Goal: Find specific page/section: Find specific page/section

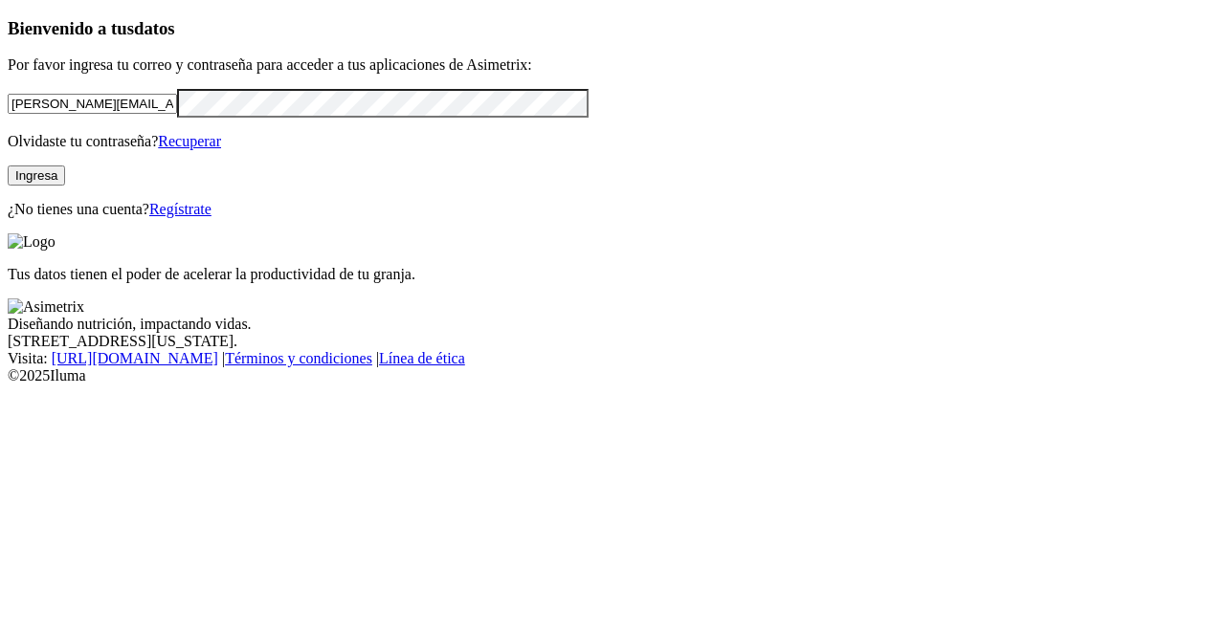
click at [65, 186] on button "Ingresa" at bounding box center [36, 176] width 57 height 20
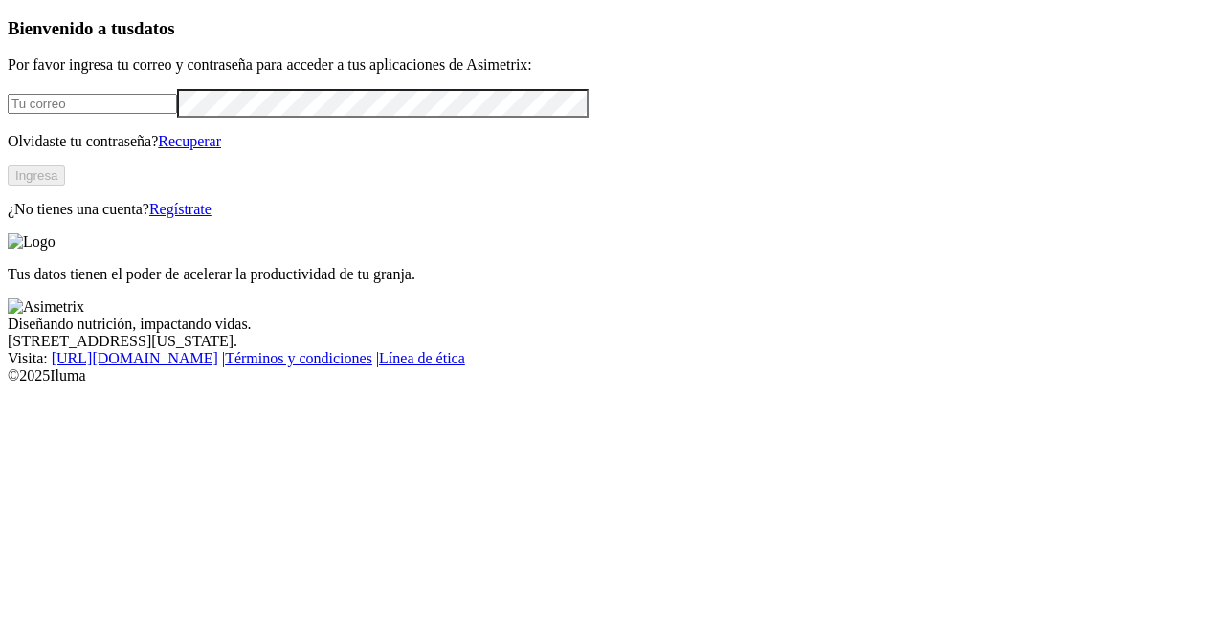
type input "[PERSON_NAME][EMAIL_ADDRESS][PERSON_NAME][DOMAIN_NAME]"
click at [65, 186] on button "Ingresa" at bounding box center [36, 176] width 57 height 20
